Goal: Information Seeking & Learning: Learn about a topic

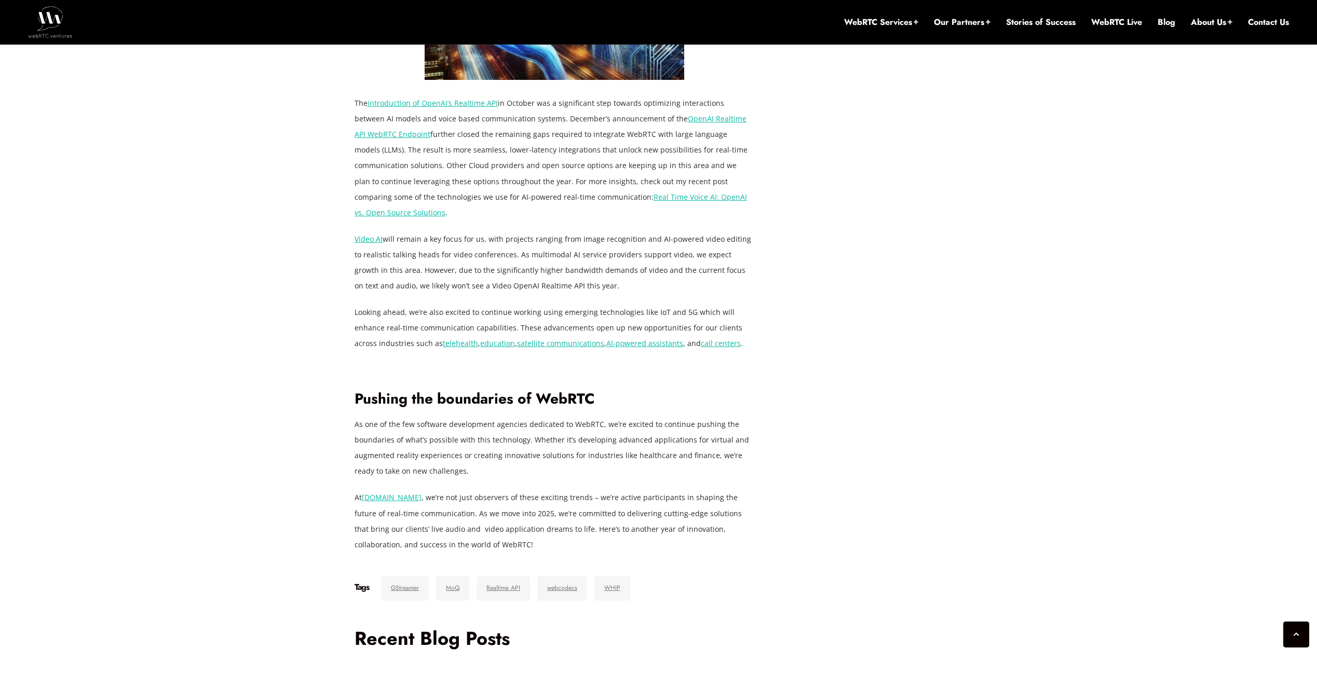
scroll to position [1931, 0]
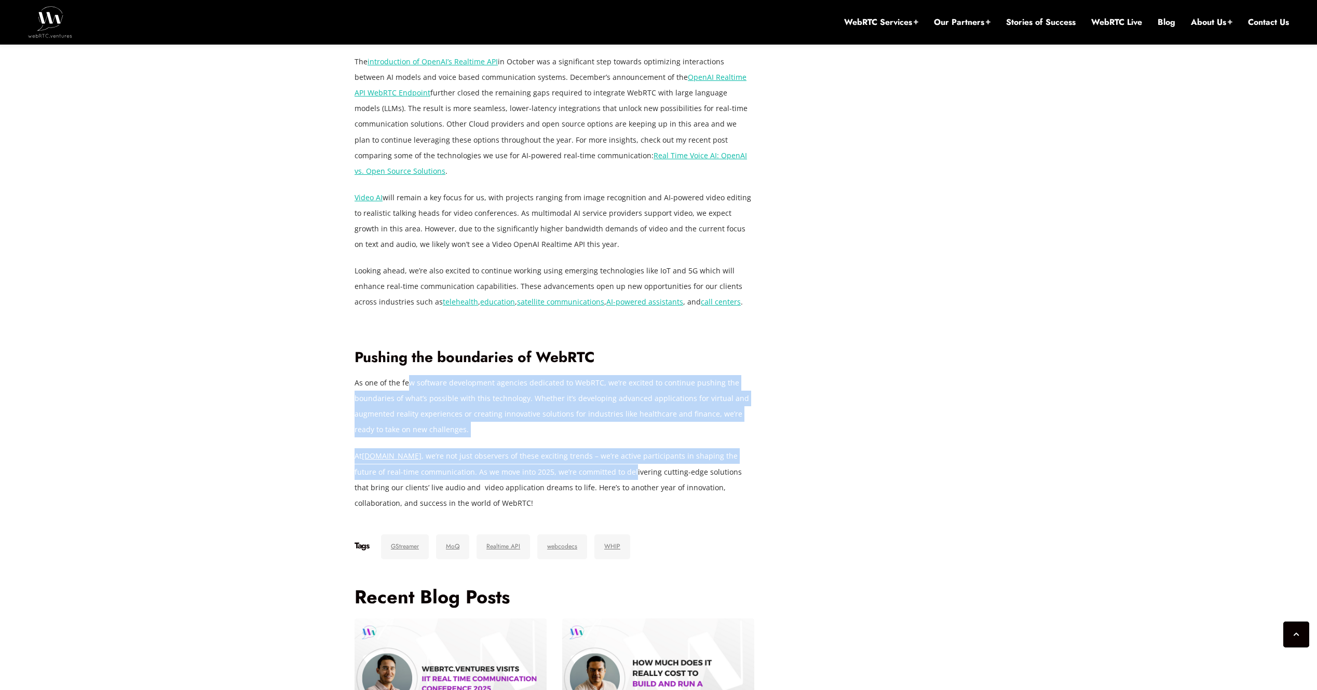
drag, startPoint x: 408, startPoint y: 368, endPoint x: 608, endPoint y: 455, distance: 218.5
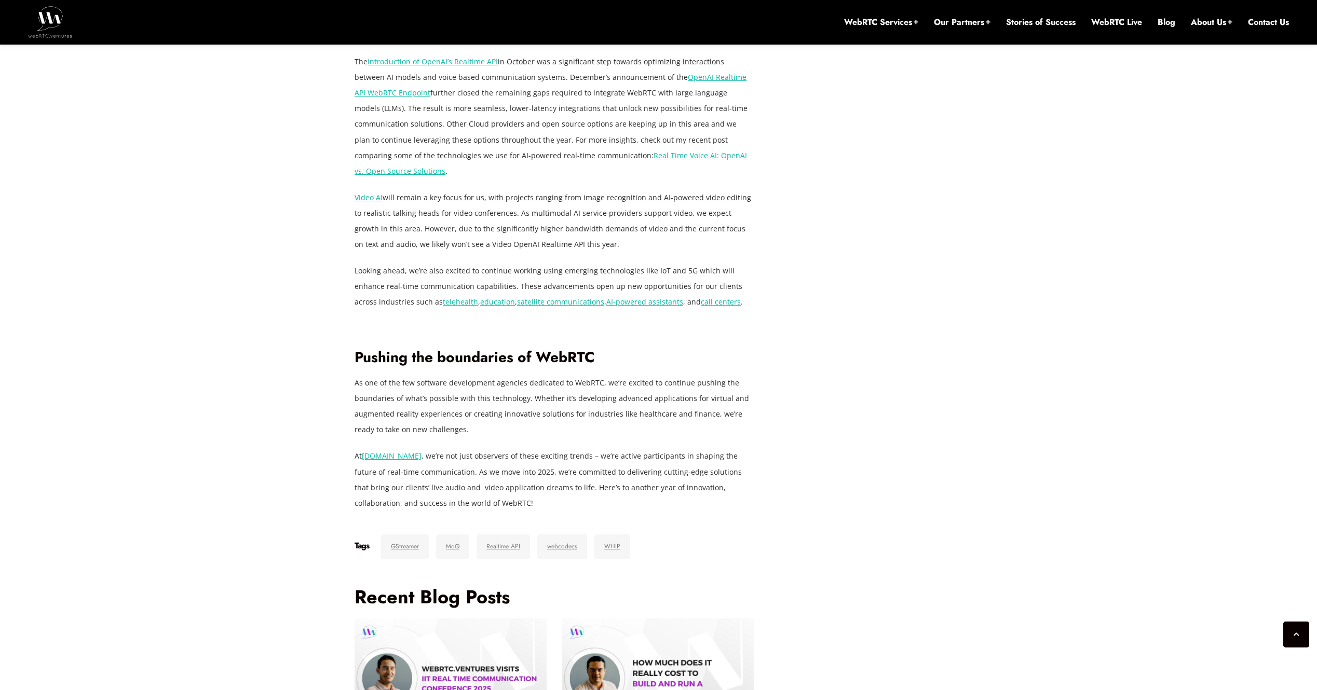
drag, startPoint x: 608, startPoint y: 455, endPoint x: 884, endPoint y: 410, distance: 279.3
drag, startPoint x: 1290, startPoint y: 1, endPoint x: 847, endPoint y: 292, distance: 530.7
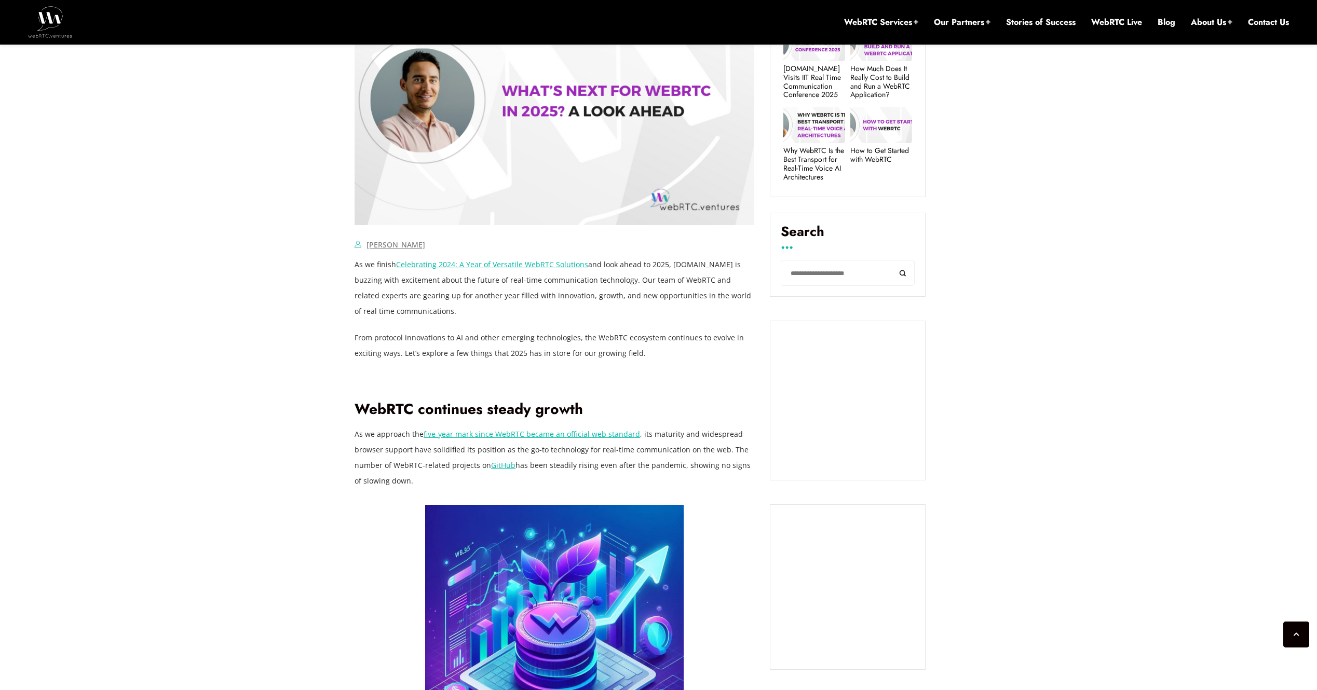
scroll to position [530, 0]
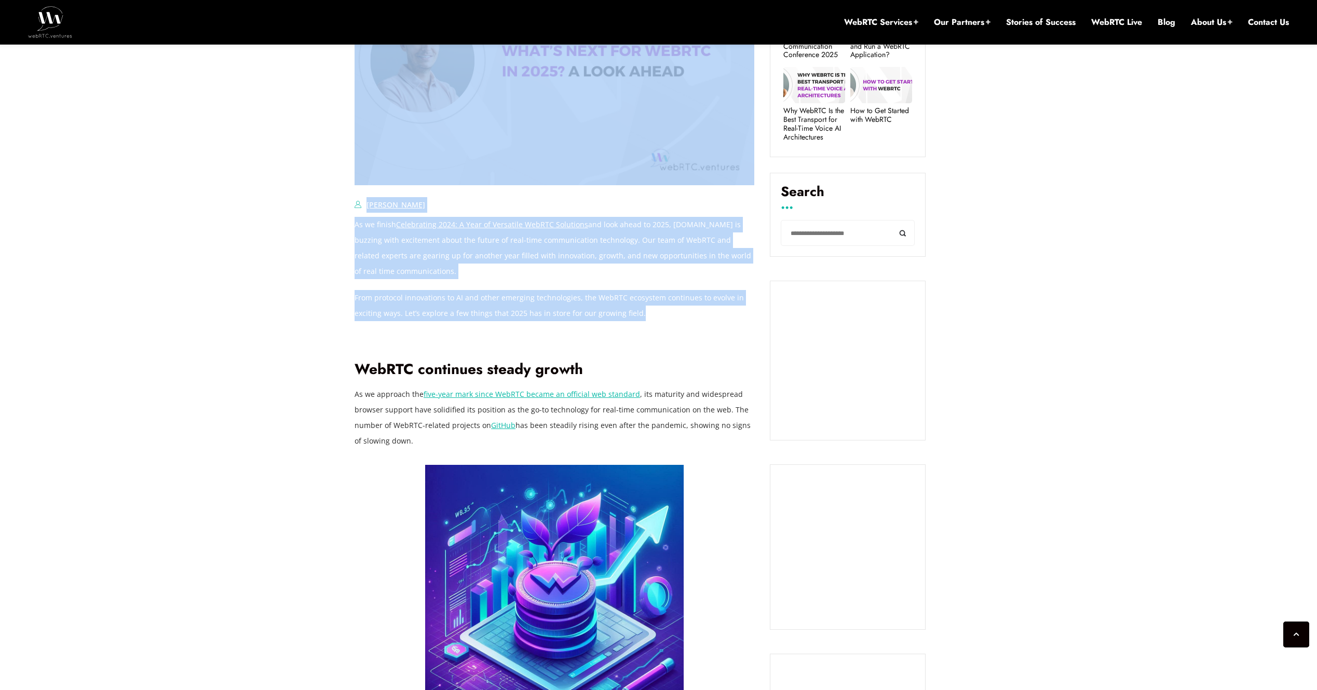
drag, startPoint x: 352, startPoint y: 223, endPoint x: 682, endPoint y: 309, distance: 340.7
drag, startPoint x: 682, startPoint y: 309, endPoint x: 684, endPoint y: 316, distance: 7.1
click at [684, 316] on p "From protocol innovations to AI and other emerging technologies, the WebRTC eco…" at bounding box center [555, 305] width 400 height 31
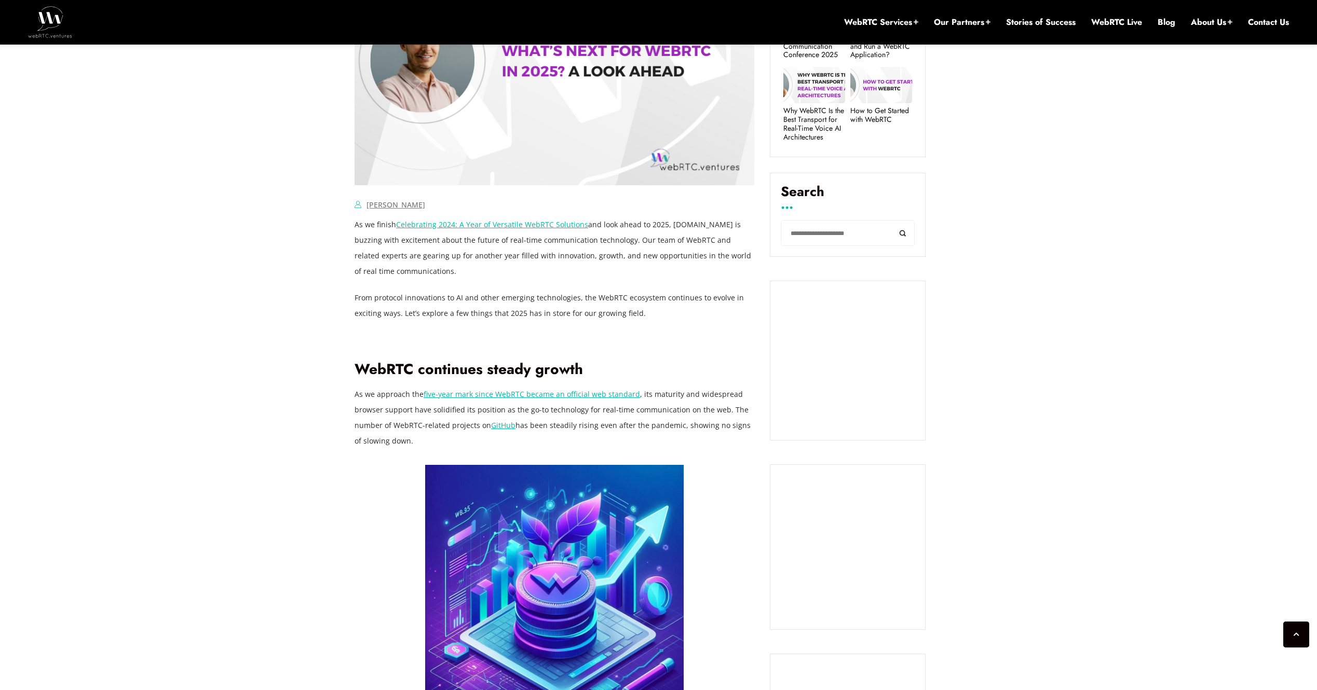
drag, startPoint x: 607, startPoint y: 306, endPoint x: 676, endPoint y: 315, distance: 69.7
click at [676, 313] on p "From protocol innovations to AI and other emerging technologies, the WebRTC eco…" at bounding box center [555, 305] width 400 height 31
click at [675, 316] on p "From protocol innovations to AI and other emerging technologies, the WebRTC eco…" at bounding box center [555, 305] width 400 height 31
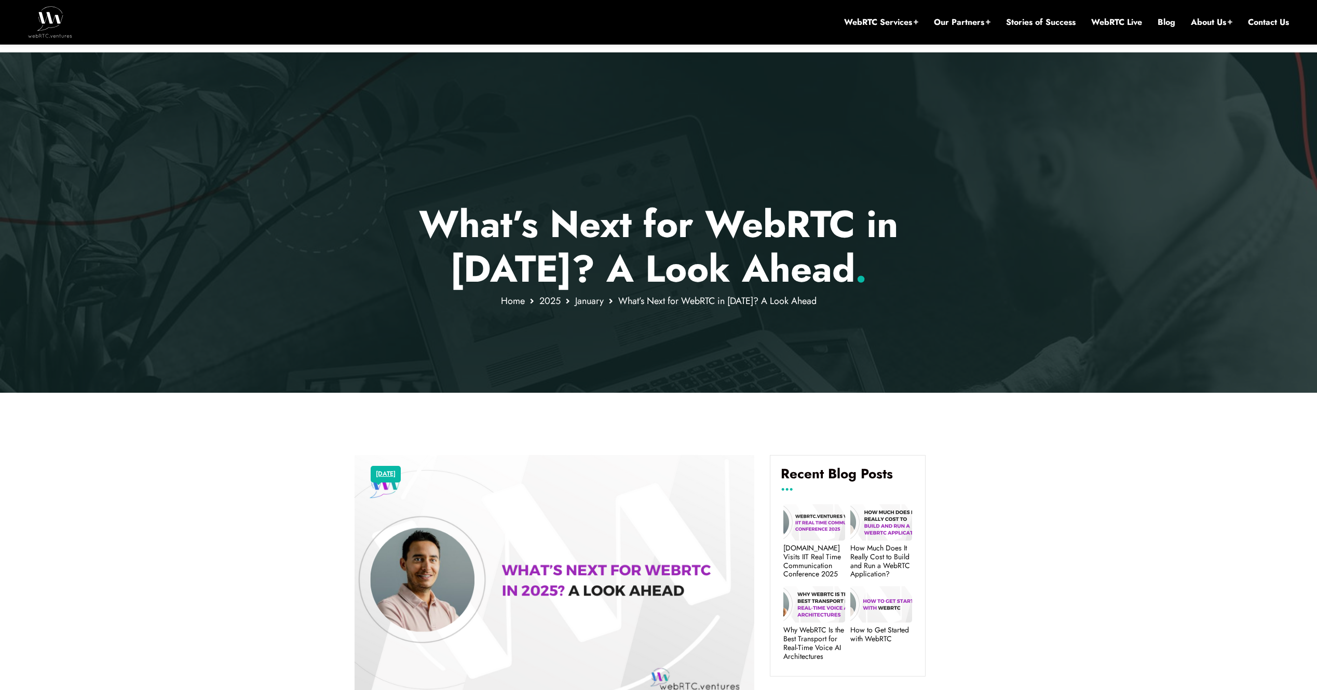
scroll to position [0, 0]
